Goal: Check status: Check status

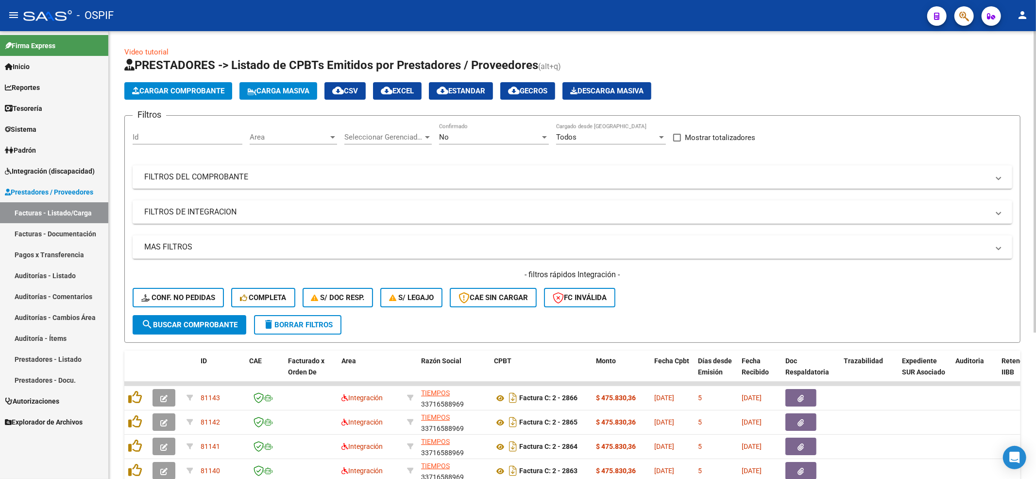
click at [205, 288] on div "- filtros rápidos Integración - Conf. no pedidas Completa S/ Doc Resp. S/ legaj…" at bounding box center [573, 292] width 880 height 46
click at [205, 292] on button "Conf. no pedidas" at bounding box center [178, 297] width 91 height 19
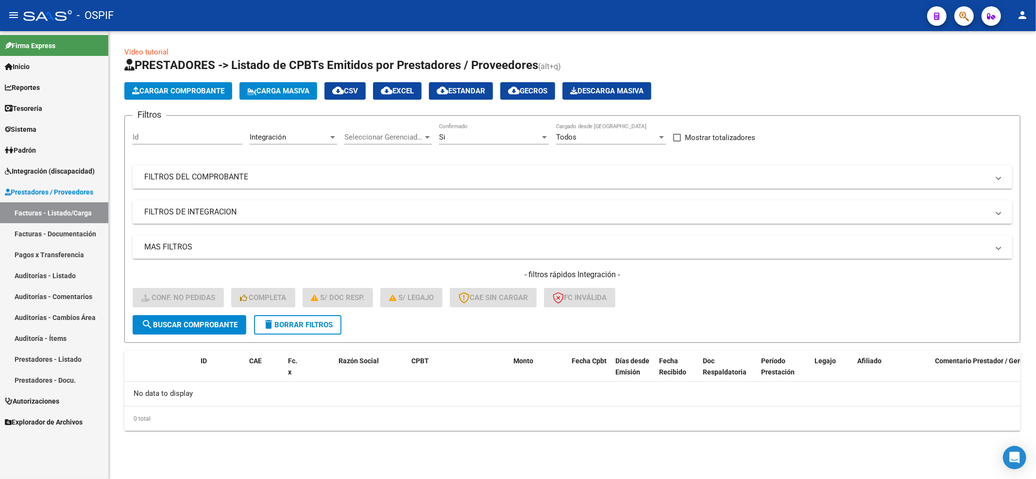
click at [308, 320] on span "delete Borrar Filtros" at bounding box center [298, 324] width 70 height 9
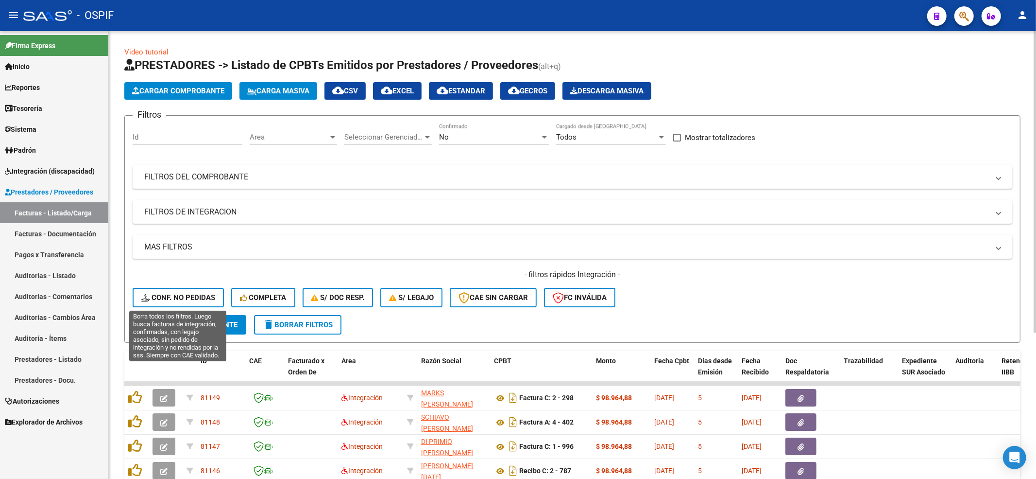
click at [192, 302] on button "Conf. no pedidas" at bounding box center [178, 297] width 91 height 19
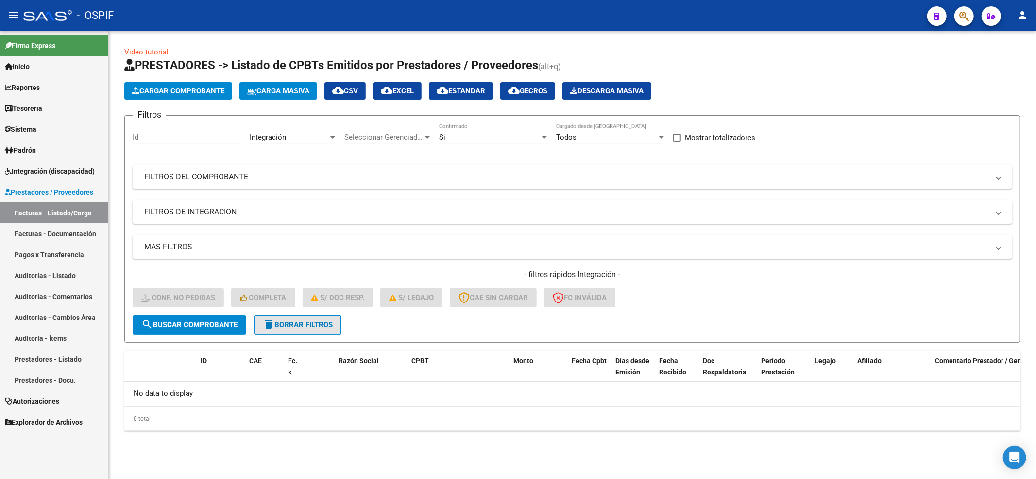
click at [279, 320] on span "delete Borrar Filtros" at bounding box center [298, 324] width 70 height 9
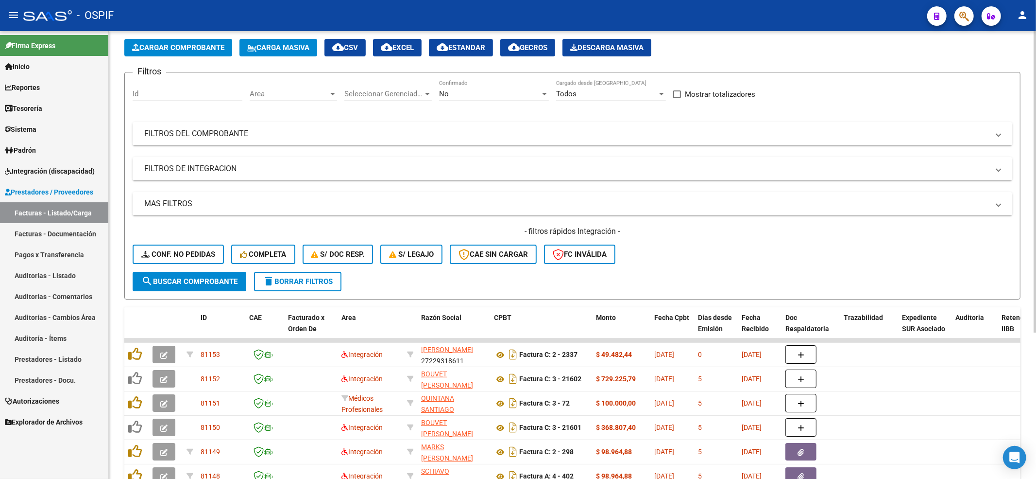
scroll to position [65, 0]
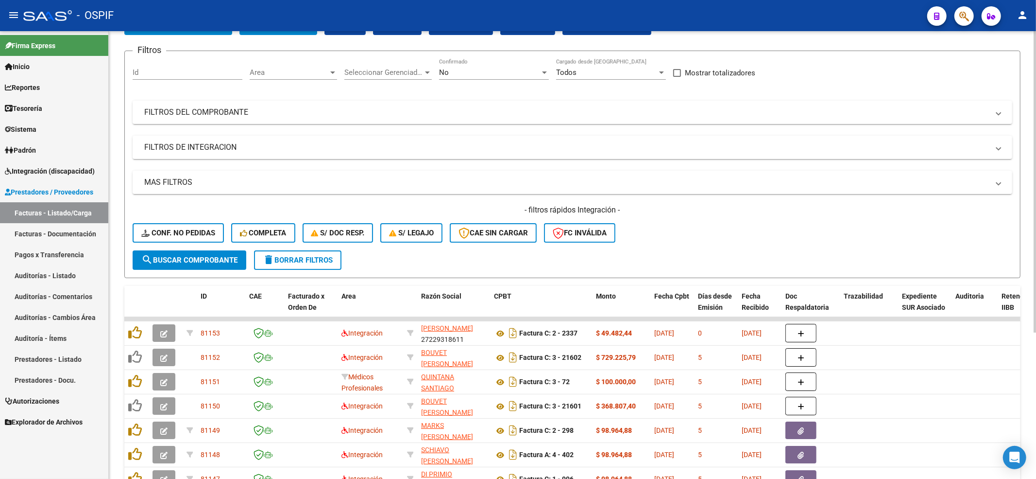
click at [168, 247] on div "- filtros rápidos Integración - Conf. no pedidas Completa S/ Doc Resp. S/ legaj…" at bounding box center [573, 228] width 880 height 46
click at [170, 234] on span "Conf. no pedidas" at bounding box center [178, 232] width 74 height 9
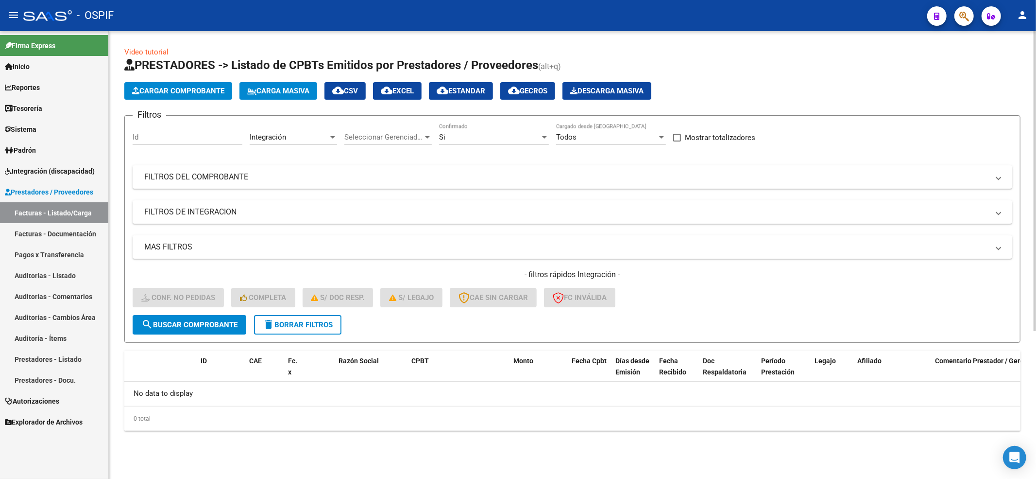
scroll to position [0, 0]
click at [304, 327] on span "delete Borrar Filtros" at bounding box center [298, 324] width 70 height 9
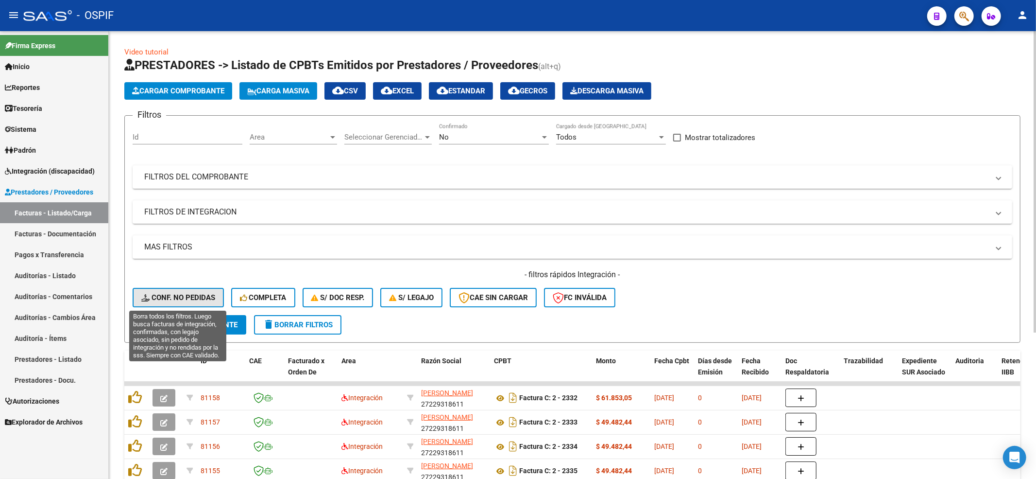
click at [162, 300] on span "Conf. no pedidas" at bounding box center [178, 297] width 74 height 9
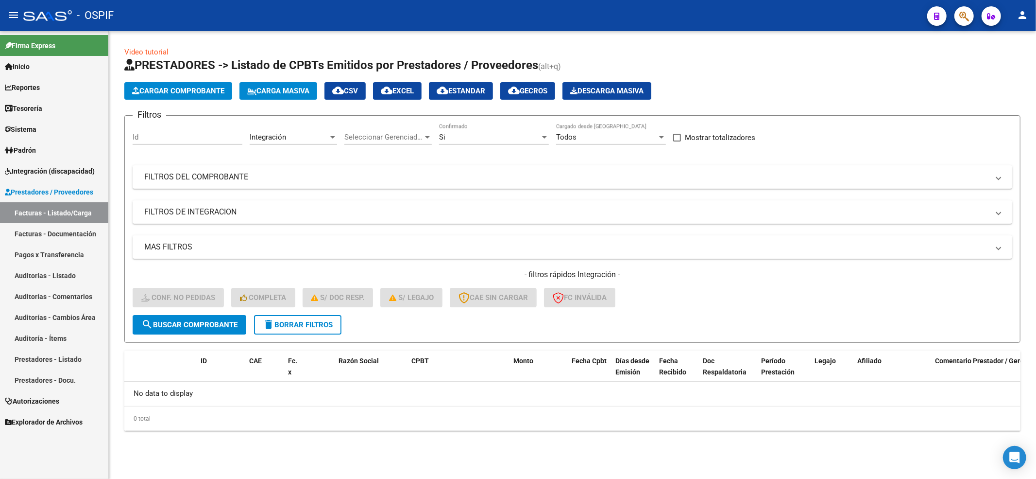
click at [302, 315] on button "delete Borrar Filtros" at bounding box center [297, 324] width 87 height 19
